Goal: Find specific page/section: Find specific page/section

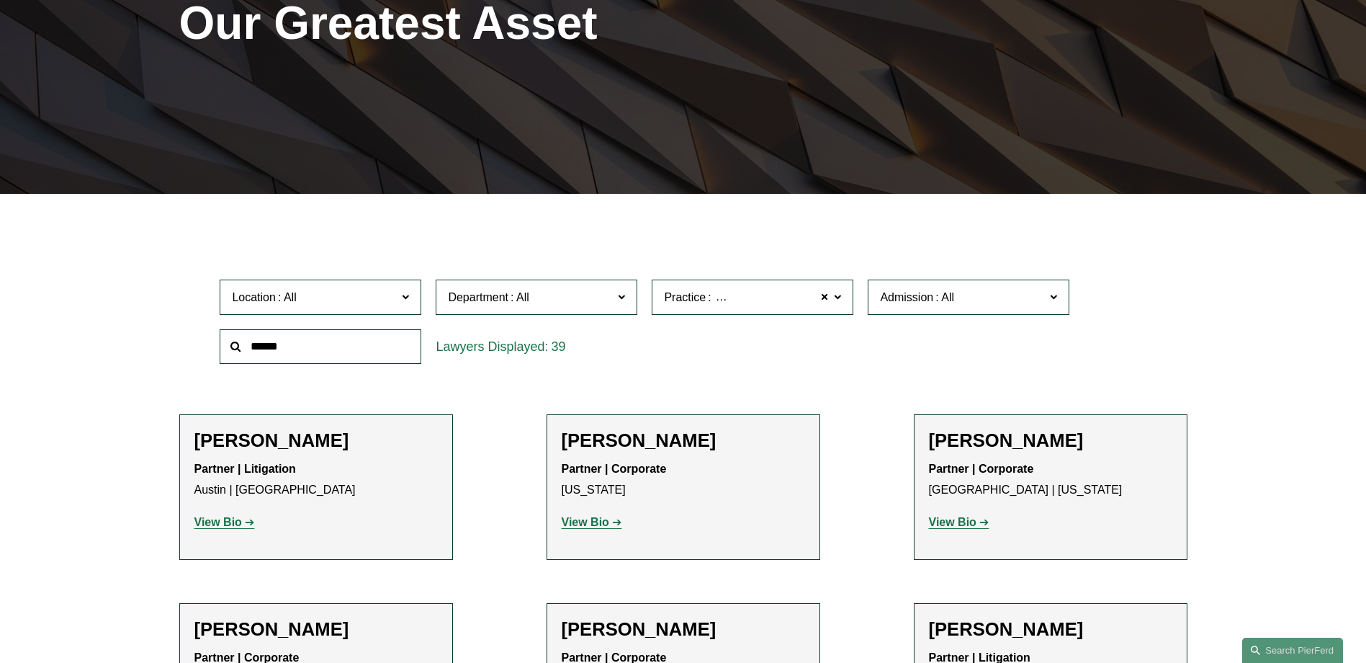
scroll to position [288, 0]
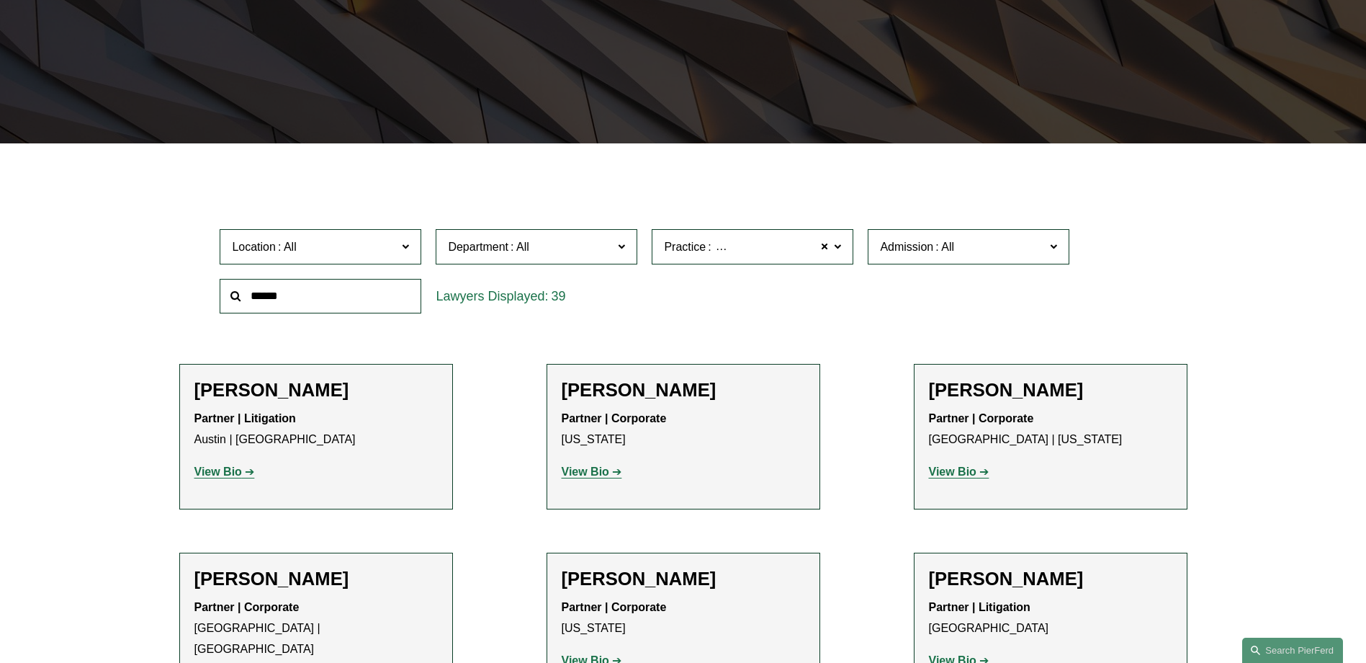
click at [723, 241] on span "Banking and Financial Services" at bounding box center [790, 247] width 169 height 12
click at [0, 0] on link "Banking and Financial Services" at bounding box center [0, 0] width 0 height 0
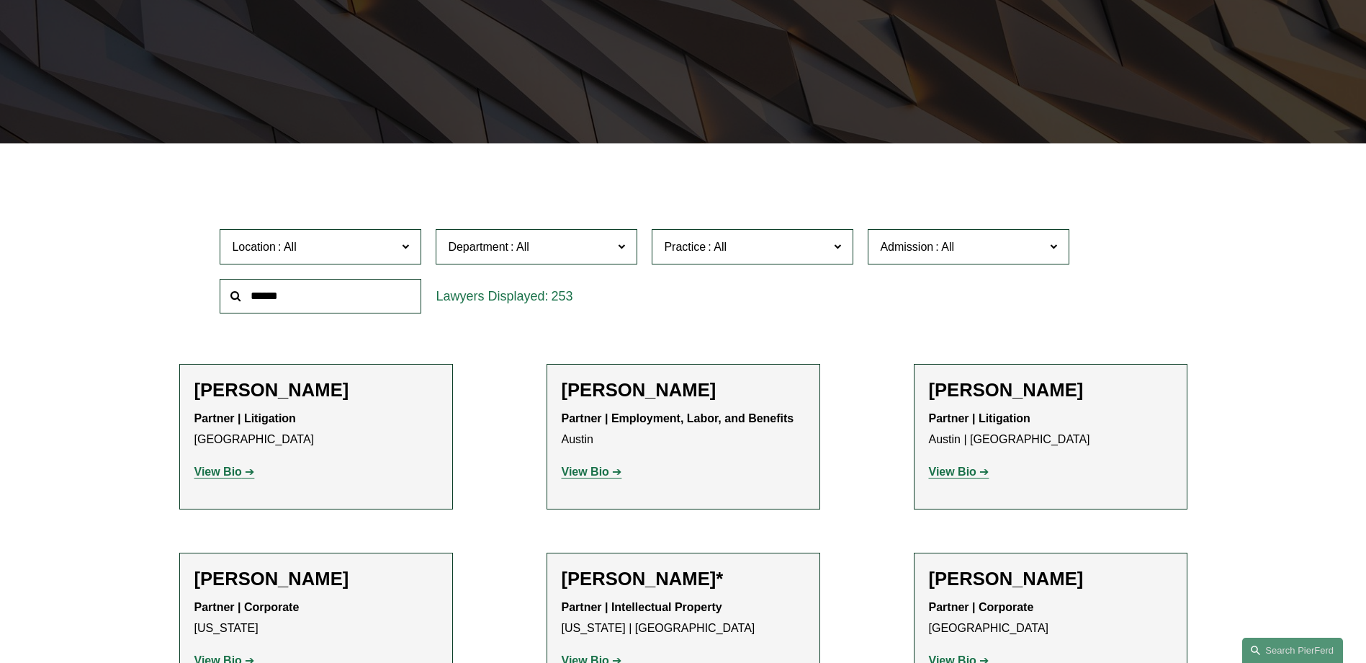
click at [734, 243] on span "Practice" at bounding box center [746, 246] width 165 height 19
click at [0, 0] on link "Banking and Financial Services" at bounding box center [0, 0] width 0 height 0
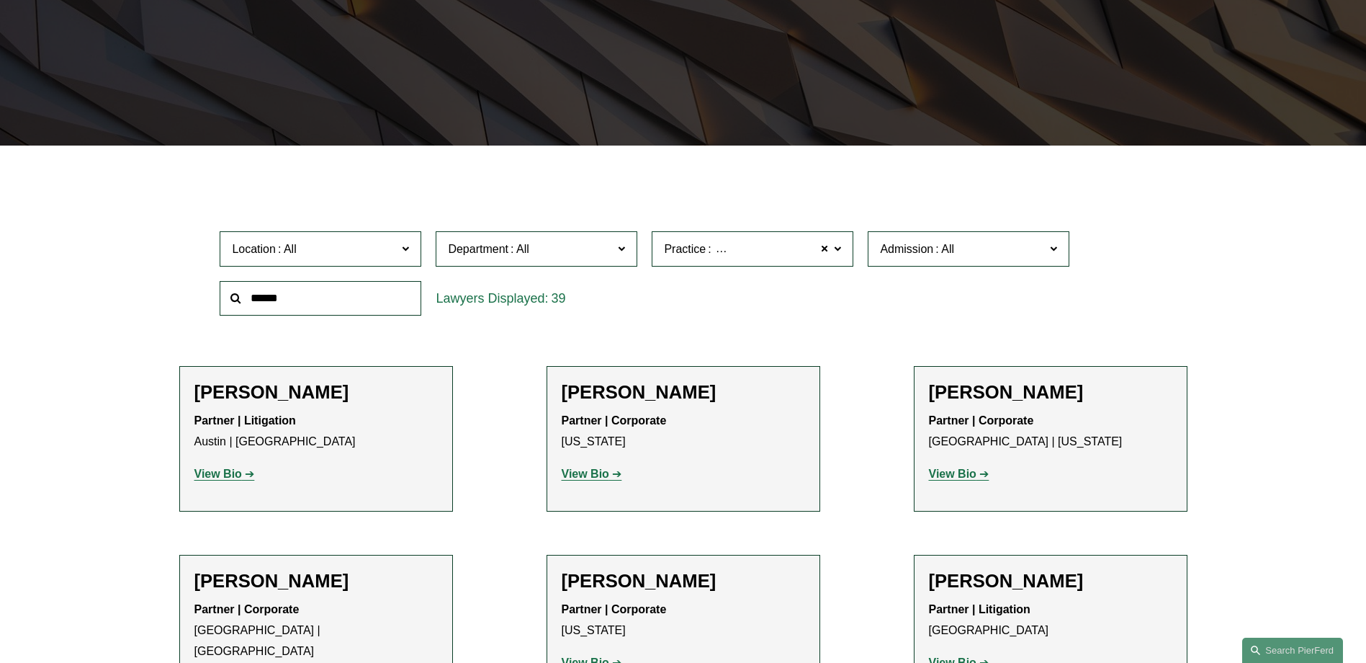
scroll to position [576, 0]
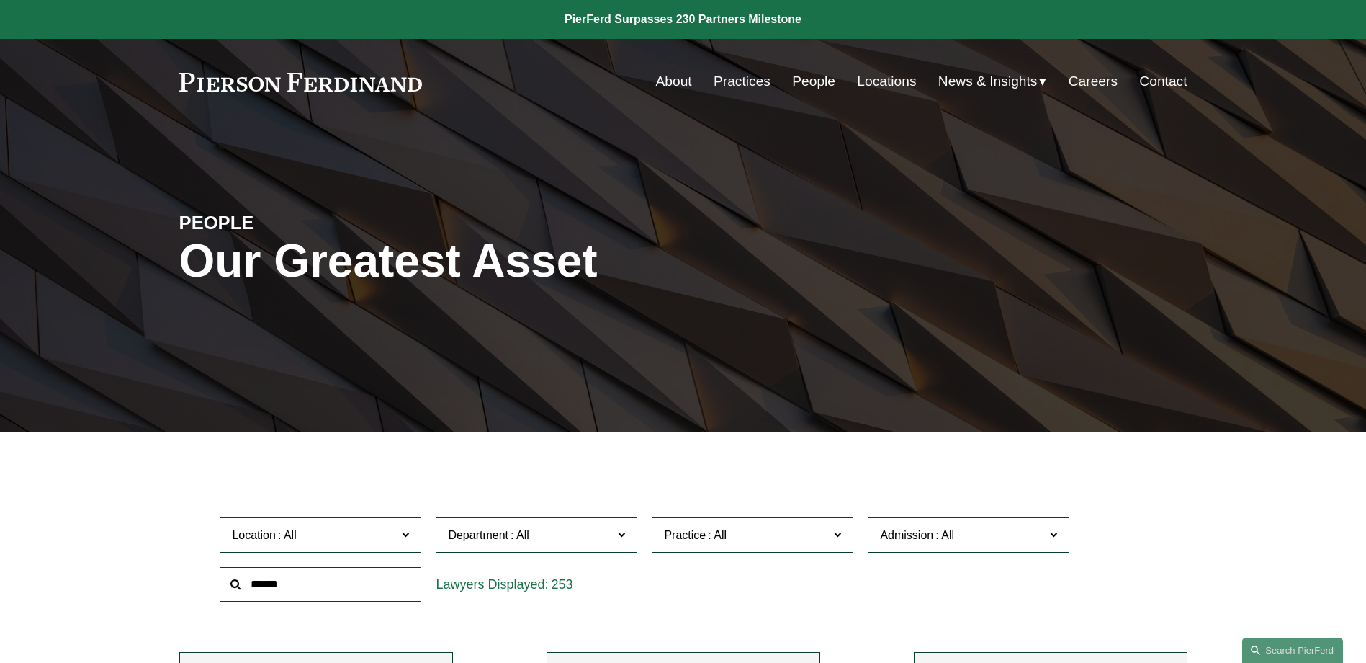
click at [777, 537] on span "Practice" at bounding box center [746, 534] width 165 height 19
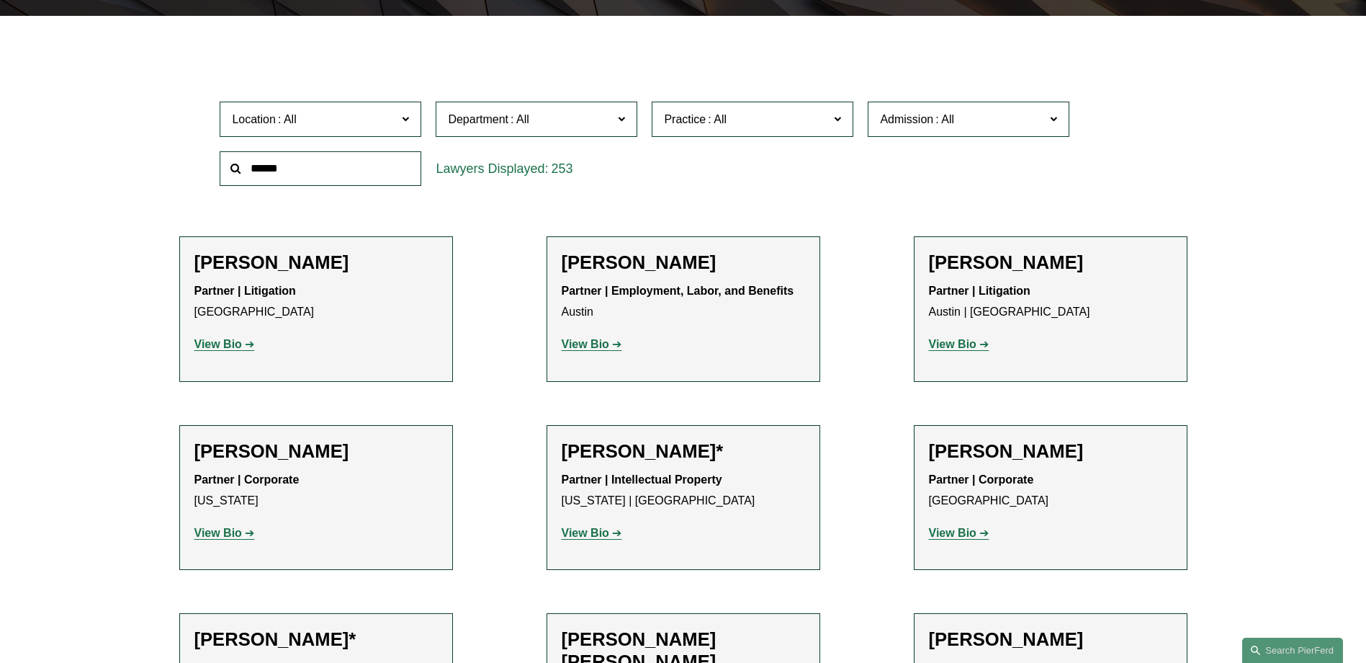
scroll to position [288, 0]
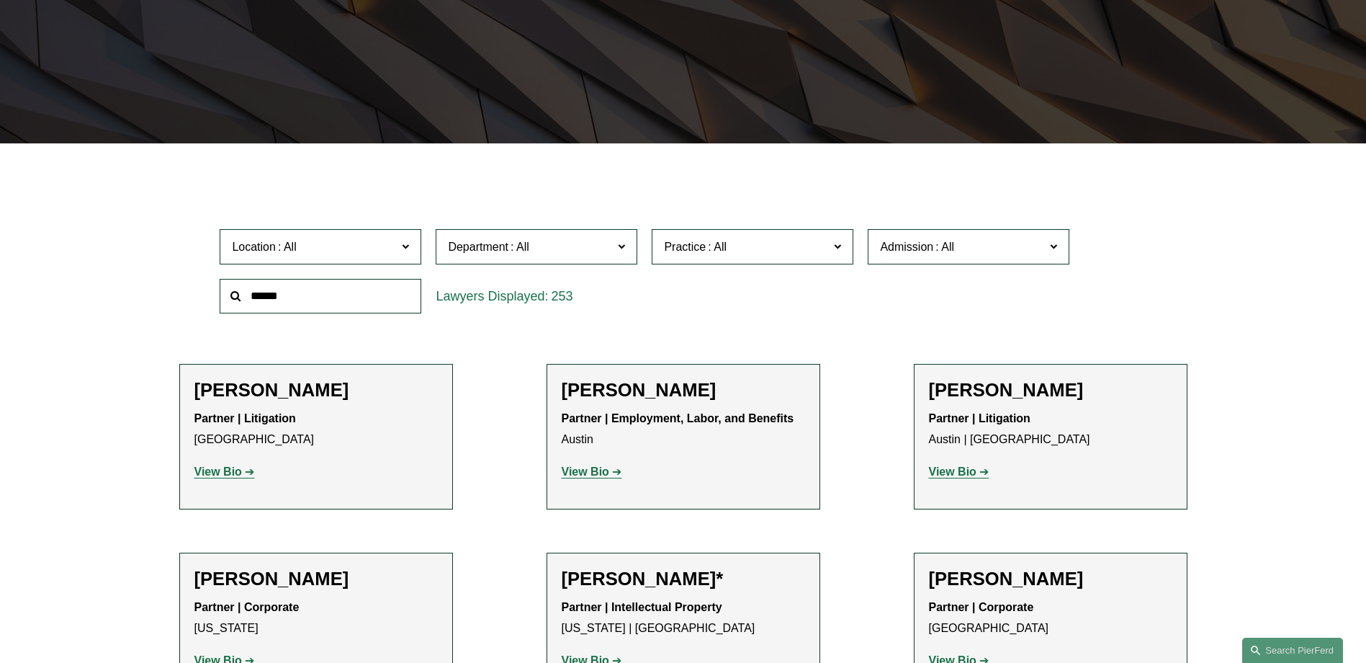
click at [0, 0] on link "Banking and Financial Services" at bounding box center [0, 0] width 0 height 0
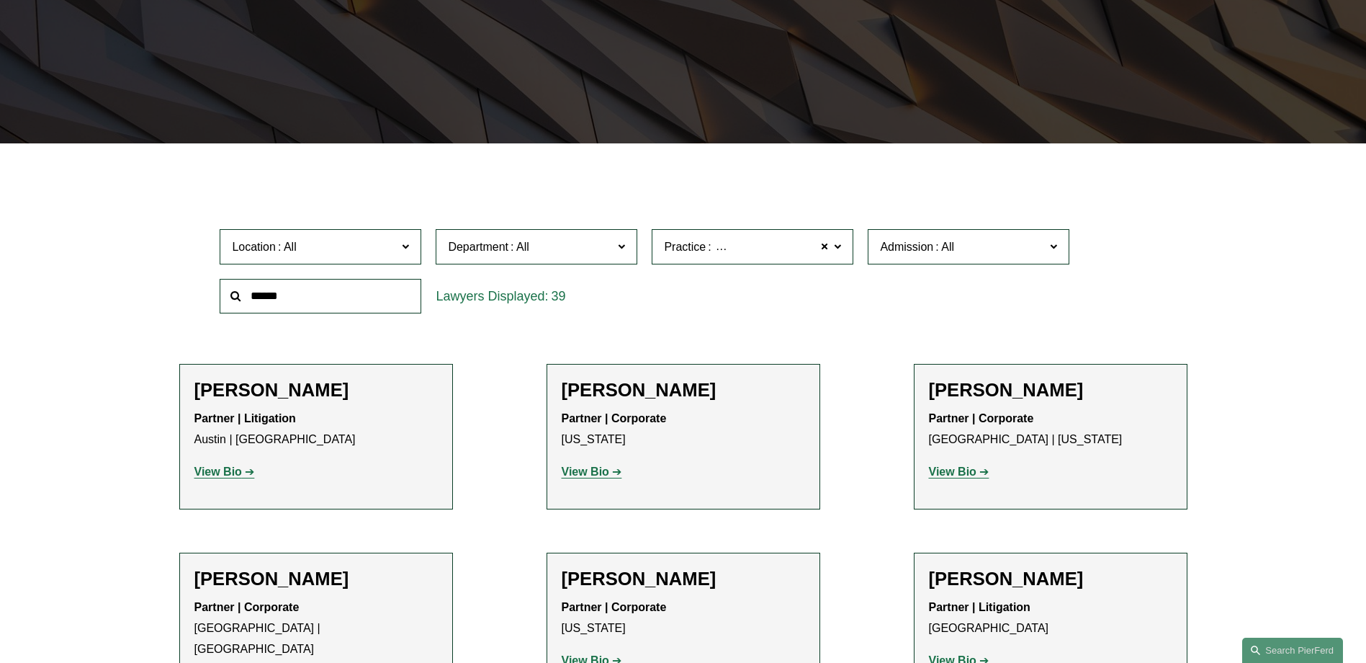
click at [782, 246] on span "Banking and Financial Services" at bounding box center [794, 247] width 161 height 19
click at [0, 0] on link "Banking and Financial Services" at bounding box center [0, 0] width 0 height 0
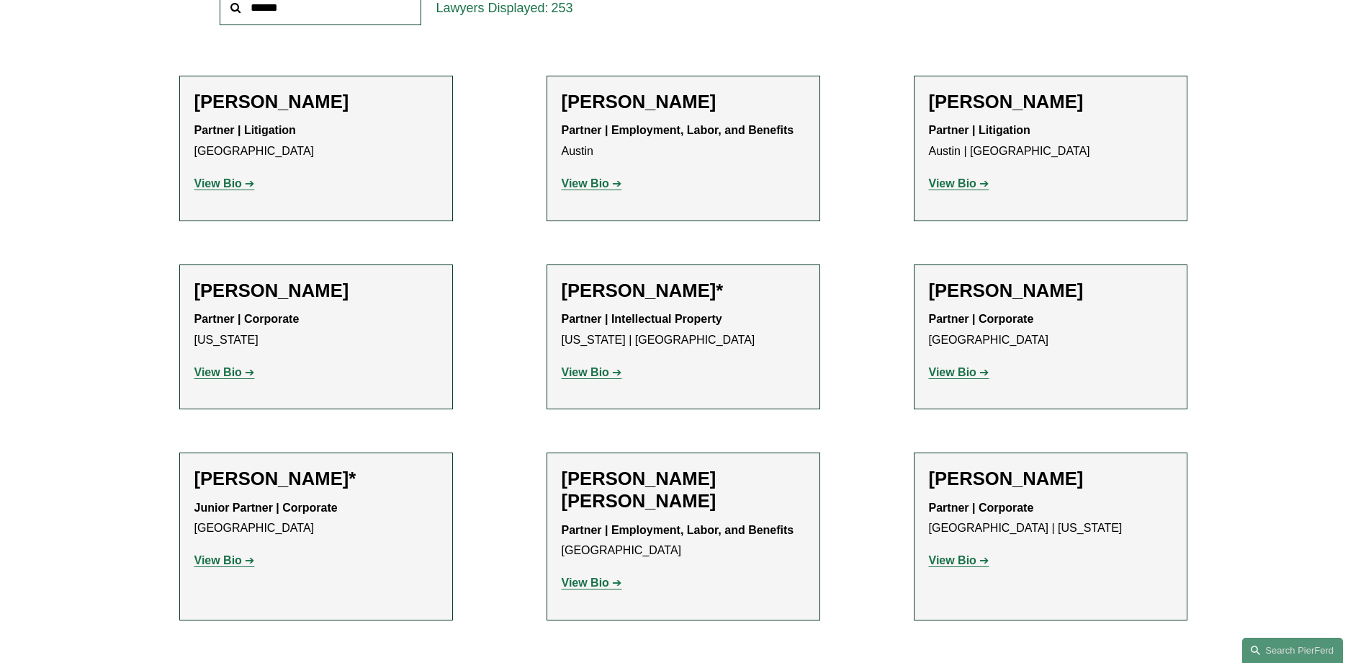
scroll to position [720, 0]
